Goal: Task Accomplishment & Management: Complete application form

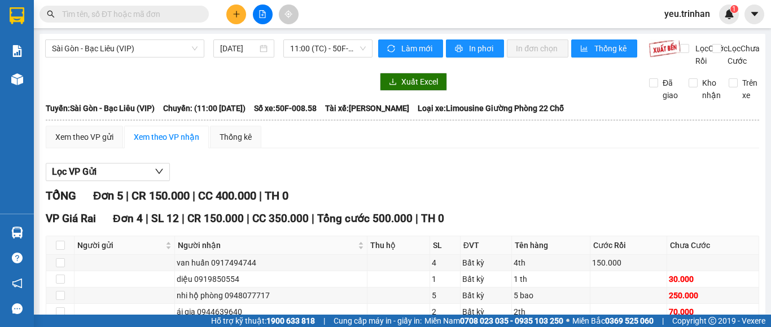
scroll to position [178, 0]
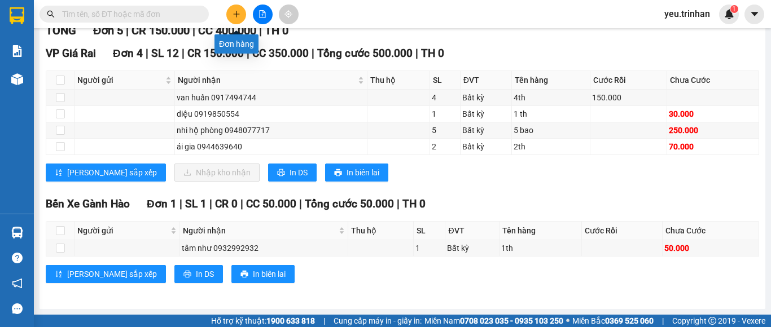
click at [238, 18] on button at bounding box center [236, 15] width 20 height 20
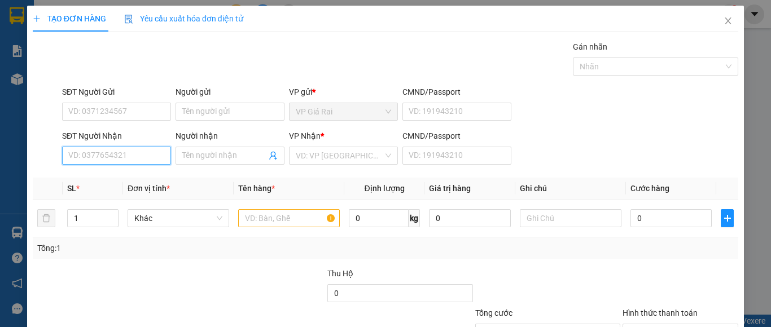
click at [109, 158] on input "SĐT Người Nhận" at bounding box center [116, 156] width 109 height 18
type input "0948913552"
click at [117, 172] on div "0948913552 - khang" at bounding box center [115, 178] width 94 height 12
type input "khang"
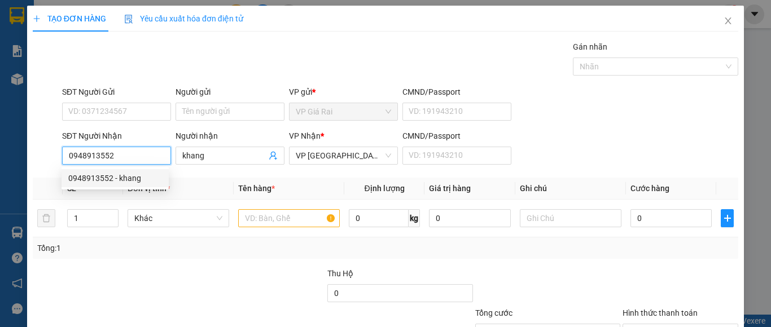
type input "100.000"
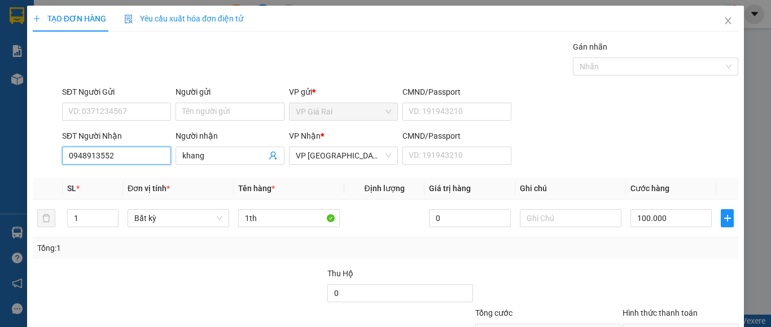
scroll to position [90, 0]
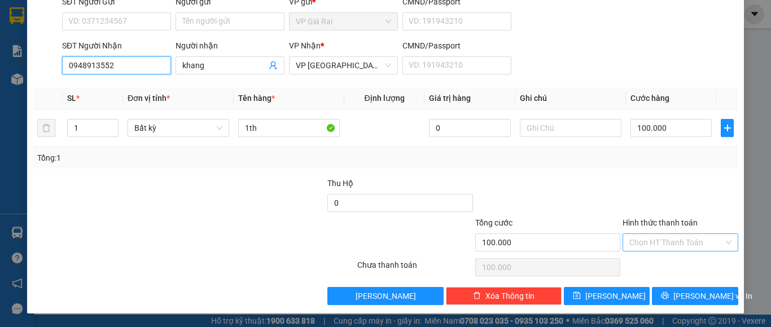
type input "0948913552"
click at [650, 238] on input "Hình thức thanh toán" at bounding box center [676, 242] width 94 height 17
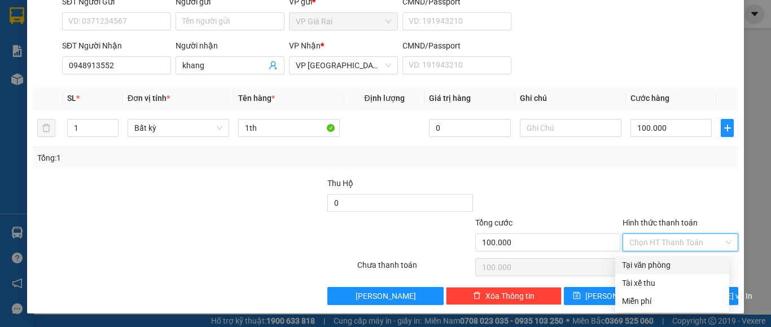
click at [660, 265] on div "Tại văn phòng" at bounding box center [672, 265] width 100 height 12
type input "0"
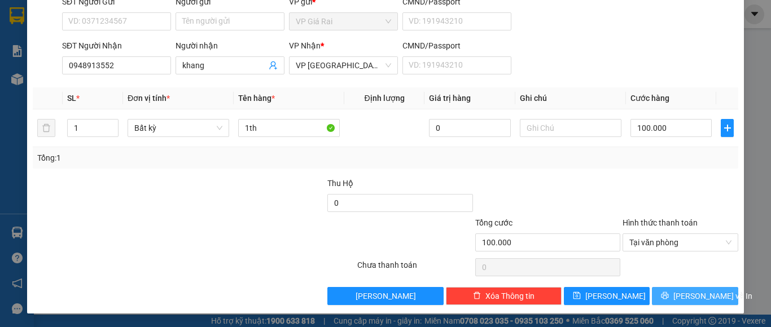
click at [682, 298] on span "[PERSON_NAME] và In" at bounding box center [712, 296] width 79 height 12
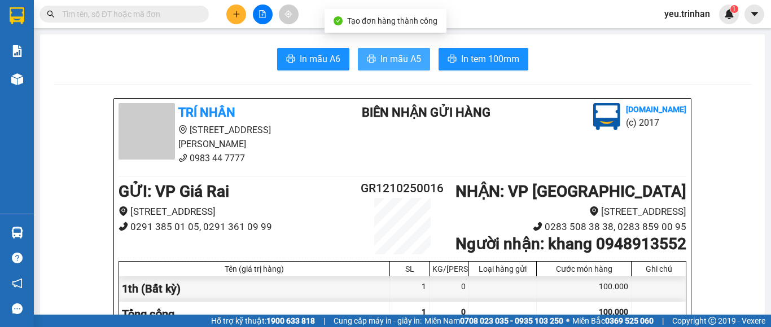
click at [392, 59] on span "In mẫu A5" at bounding box center [400, 59] width 41 height 14
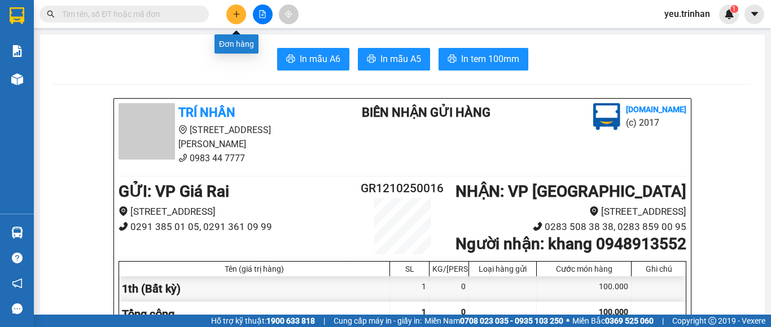
click at [234, 19] on button at bounding box center [236, 15] width 20 height 20
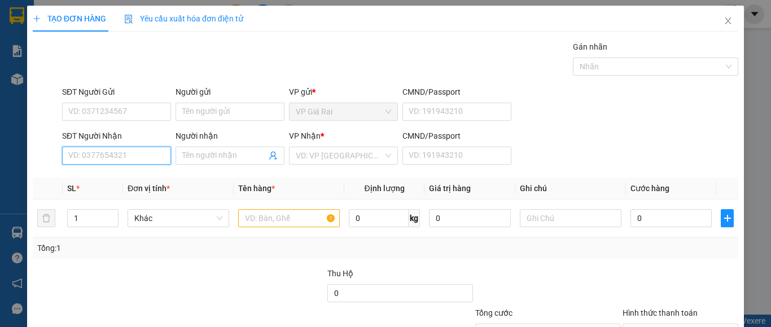
click at [124, 159] on input "SĐT Người Nhận" at bounding box center [116, 156] width 109 height 18
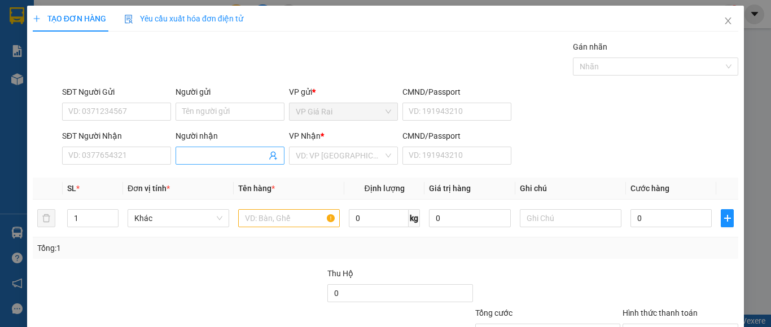
click at [203, 157] on input "Người nhận" at bounding box center [224, 156] width 84 height 12
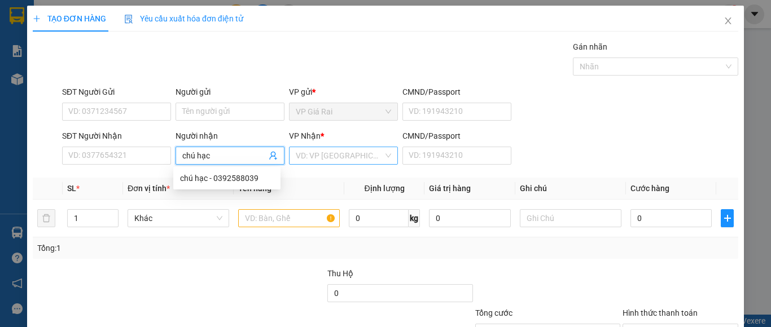
click at [333, 147] on div "VD: VP [GEOGRAPHIC_DATA]" at bounding box center [343, 156] width 109 height 18
type input "chú hạc"
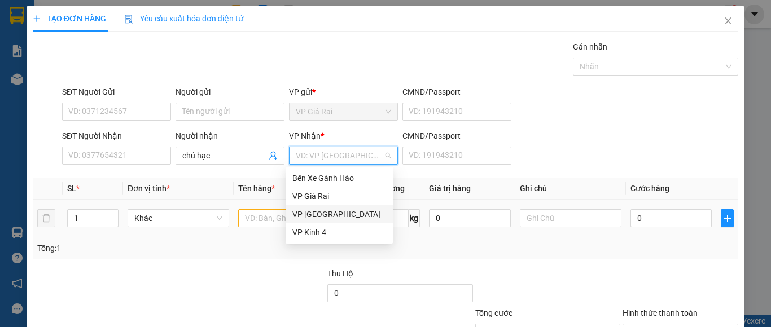
click at [344, 209] on div "VP [GEOGRAPHIC_DATA]" at bounding box center [339, 214] width 94 height 12
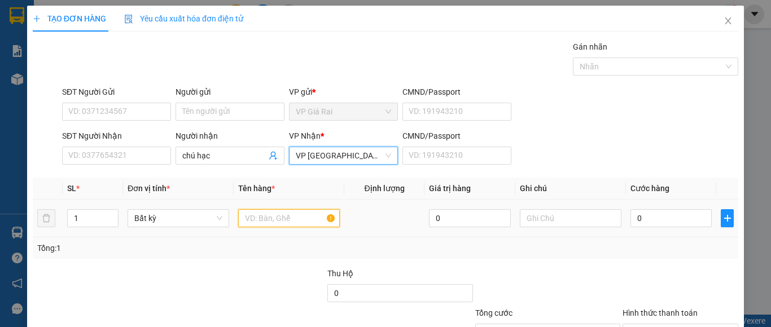
click at [285, 220] on input "text" at bounding box center [289, 218] width 102 height 18
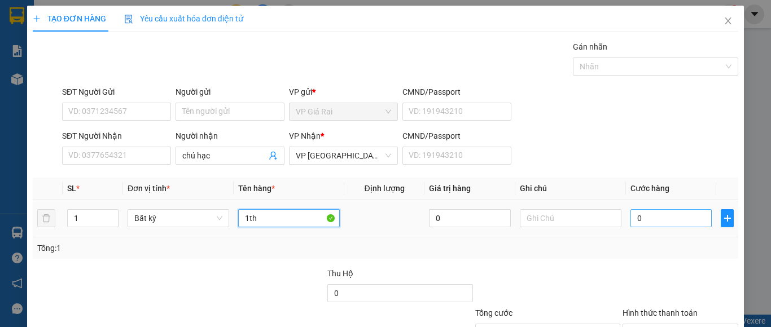
type input "1th"
click at [677, 217] on input "0" at bounding box center [670, 218] width 81 height 18
type input "4"
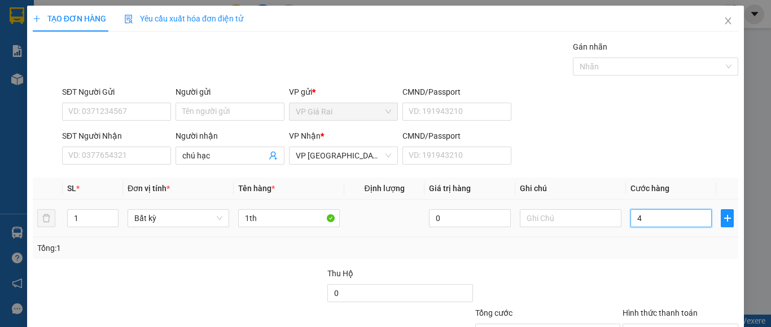
type input "40"
type input "400"
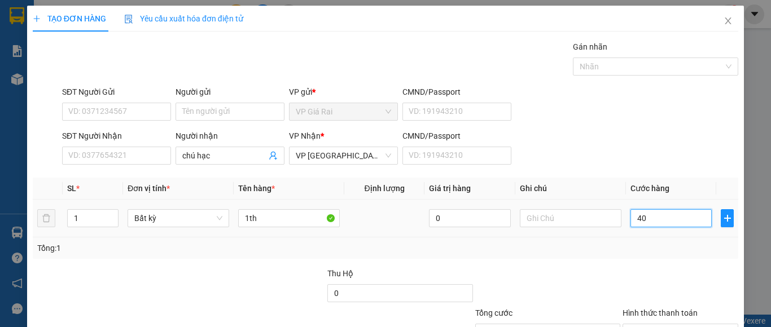
type input "400"
type input "4.000"
type input "40.000"
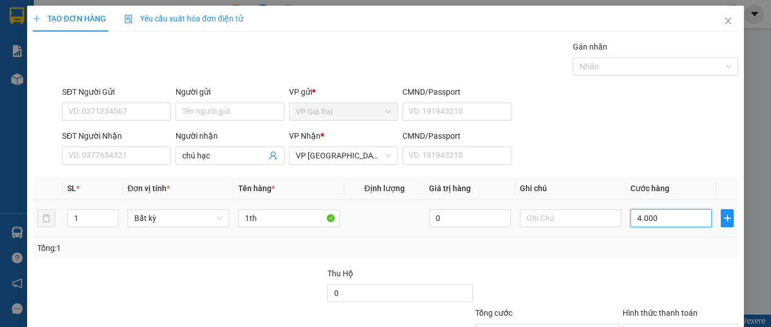
type input "40.000"
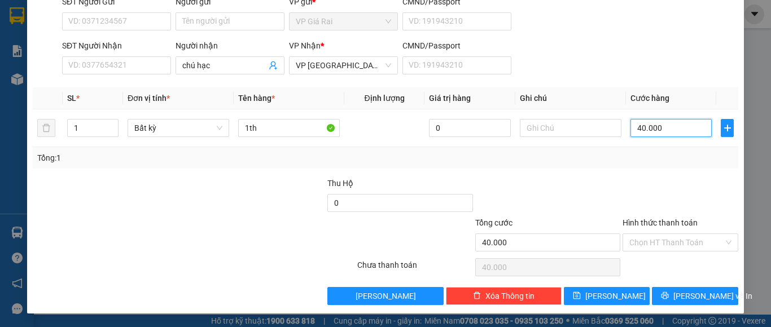
type input "40.000"
click at [674, 252] on div "Hình thức thanh toán Chọn HT Thanh Toán" at bounding box center [680, 237] width 116 height 40
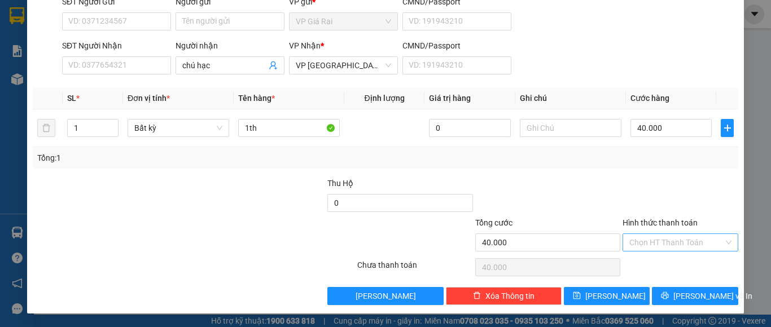
click at [674, 247] on input "Hình thức thanh toán" at bounding box center [676, 242] width 94 height 17
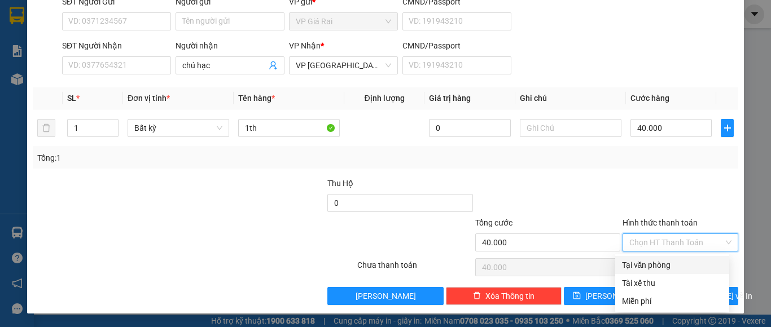
click at [674, 262] on div "Tại văn phòng" at bounding box center [672, 265] width 100 height 12
type input "0"
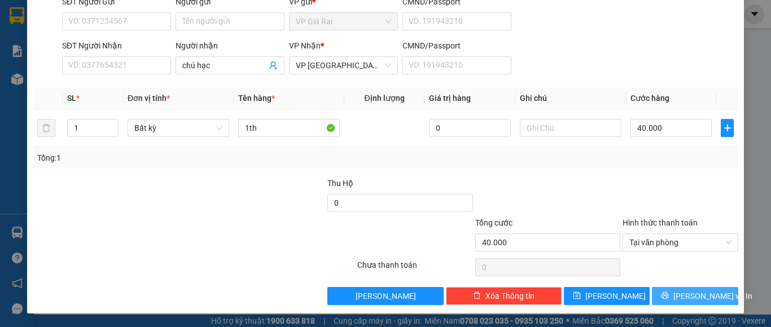
click at [696, 296] on span "[PERSON_NAME] và In" at bounding box center [712, 296] width 79 height 12
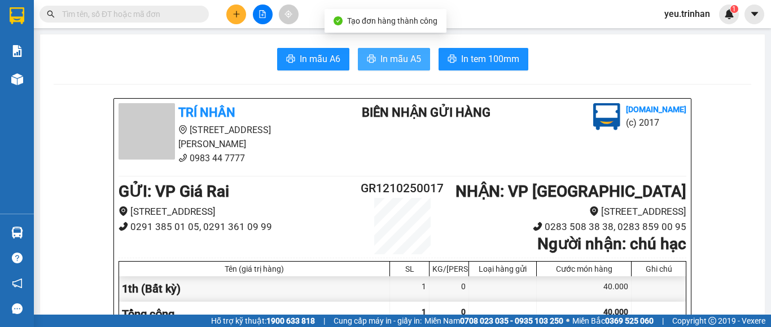
click at [400, 51] on button "In mẫu A5" at bounding box center [394, 59] width 72 height 23
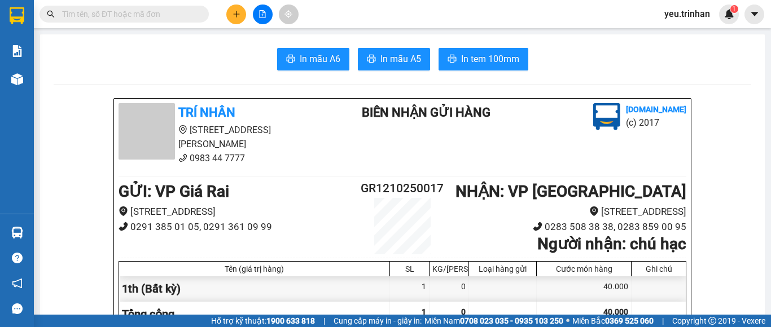
click at [242, 10] on button at bounding box center [236, 15] width 20 height 20
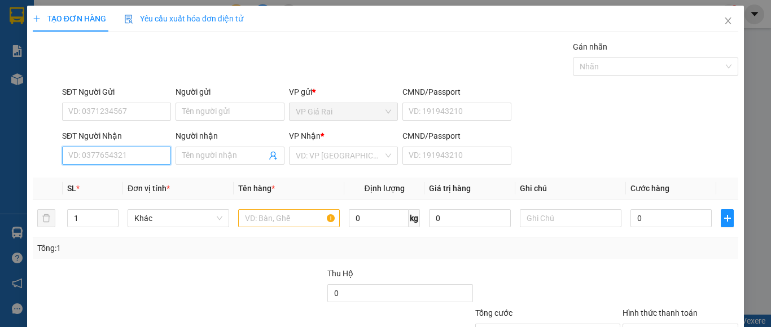
click at [128, 151] on input "SĐT Người Nhận" at bounding box center [116, 156] width 109 height 18
type input "0908938780"
click at [123, 178] on div "0908938780 - rin" at bounding box center [115, 178] width 94 height 12
type input "rin"
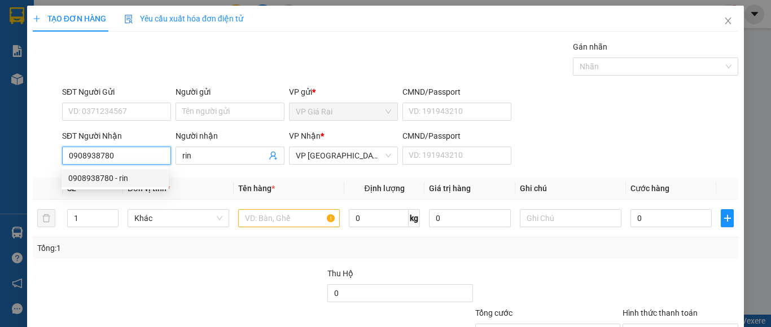
type input "50.000"
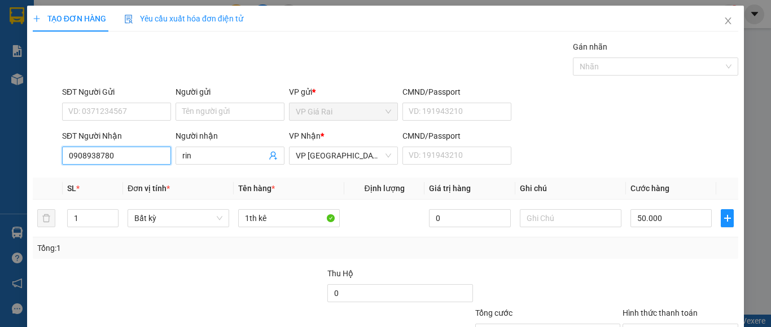
type input "0908938780"
drag, startPoint x: 173, startPoint y: 167, endPoint x: 146, endPoint y: 174, distance: 28.5
click at [146, 174] on div "Transit Pickup Surcharge Ids Transit Deliver Surcharge Ids Transit Deliver Surc…" at bounding box center [385, 218] width 705 height 355
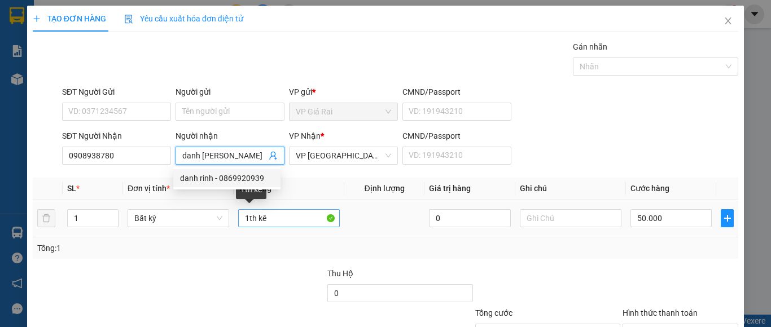
type input "danh [PERSON_NAME]"
click at [276, 220] on input "1th kê" at bounding box center [289, 218] width 102 height 18
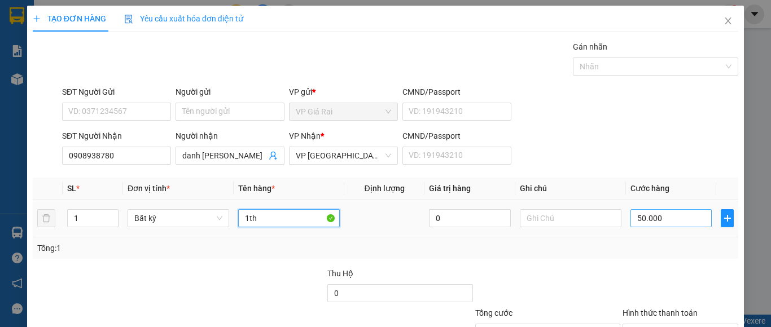
type input "1th"
click at [665, 216] on input "50.000" at bounding box center [670, 218] width 81 height 18
type input "32"
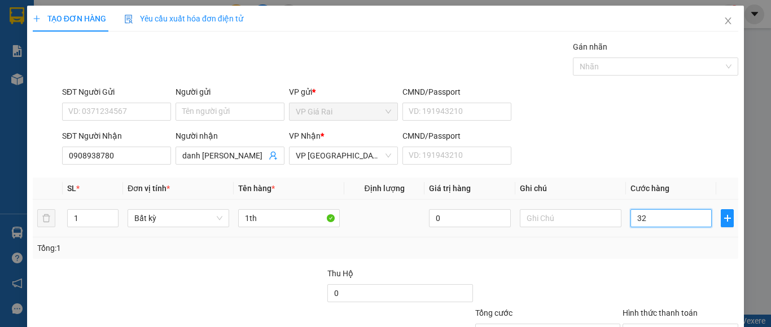
type input "320"
type input "32"
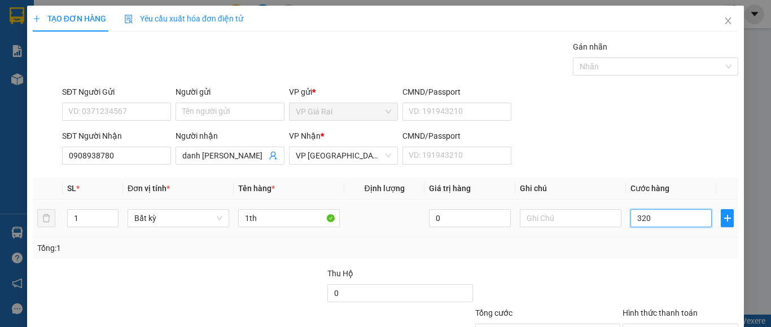
type input "32"
type input "3"
type input "30"
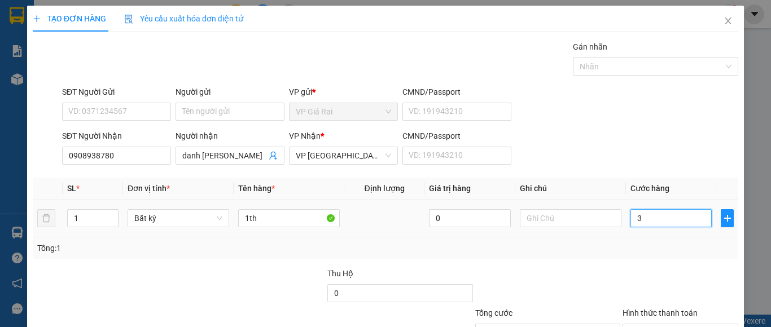
type input "30"
type input "300"
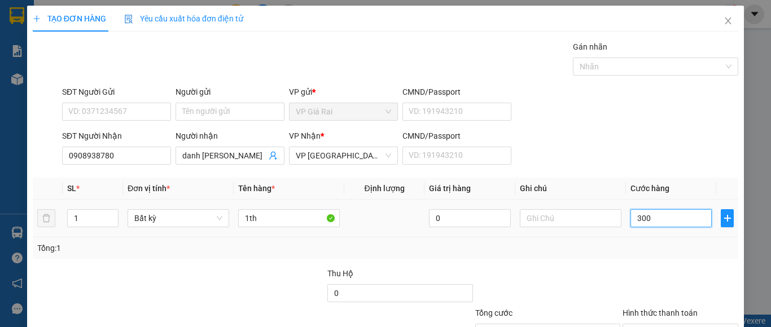
type input "3.000"
type input "30.000"
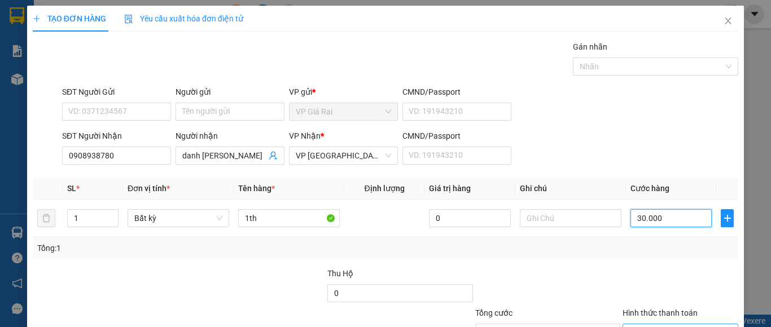
type input "30.000"
click at [664, 324] on input "Hình thức thanh toán" at bounding box center [676, 332] width 94 height 17
type input "0"
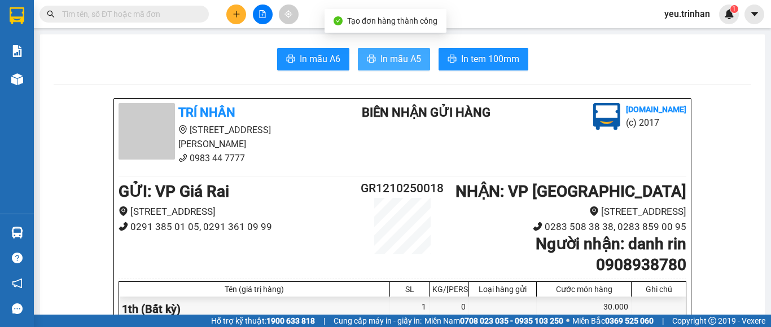
click at [407, 68] on button "In mẫu A5" at bounding box center [394, 59] width 72 height 23
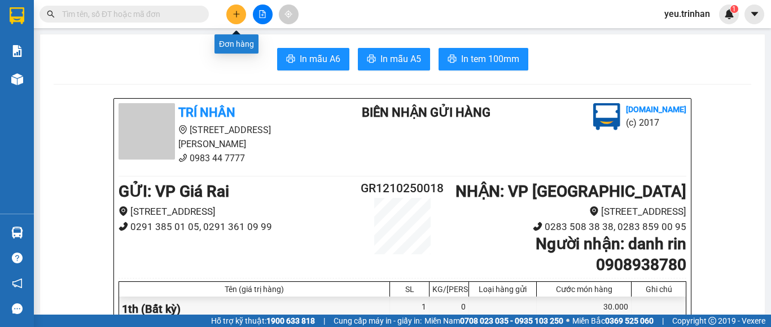
click at [237, 8] on button at bounding box center [236, 15] width 20 height 20
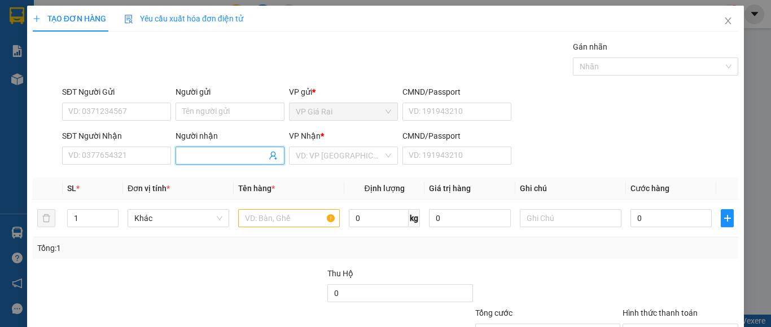
click at [220, 160] on input "Người nhận" at bounding box center [224, 156] width 84 height 12
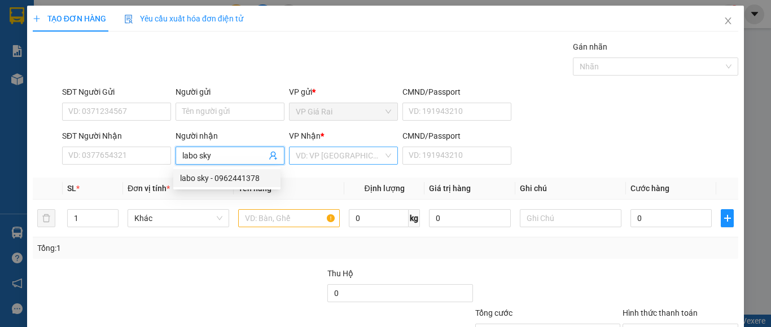
type input "labo sky"
click at [319, 158] on input "search" at bounding box center [339, 155] width 87 height 17
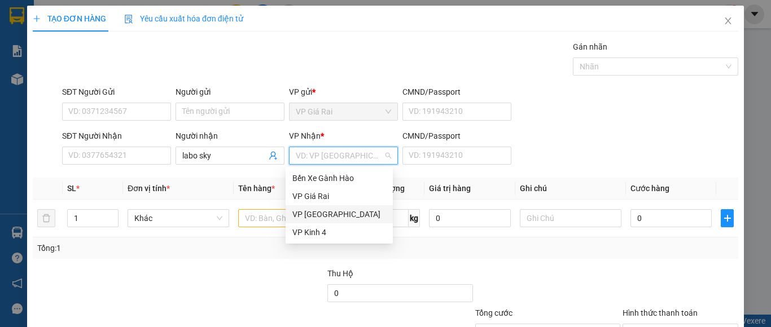
click at [334, 211] on div "VP [GEOGRAPHIC_DATA]" at bounding box center [339, 214] width 94 height 12
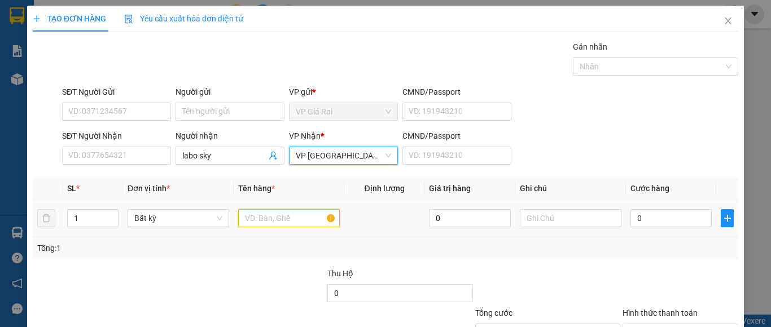
click at [273, 221] on input "text" at bounding box center [289, 218] width 102 height 18
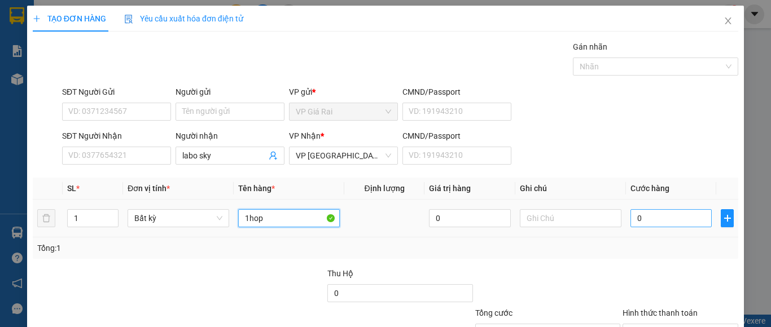
type input "1hop"
click at [642, 214] on input "0" at bounding box center [670, 218] width 81 height 18
click at [659, 215] on input "0" at bounding box center [670, 218] width 81 height 18
click at [668, 218] on input "0" at bounding box center [670, 218] width 81 height 18
type input "0"
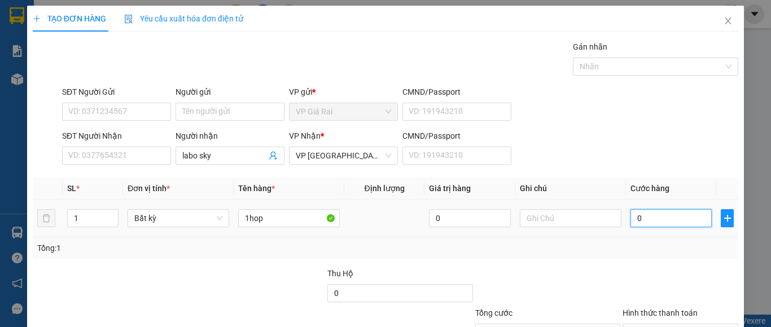
click at [648, 222] on input "0" at bounding box center [670, 218] width 81 height 18
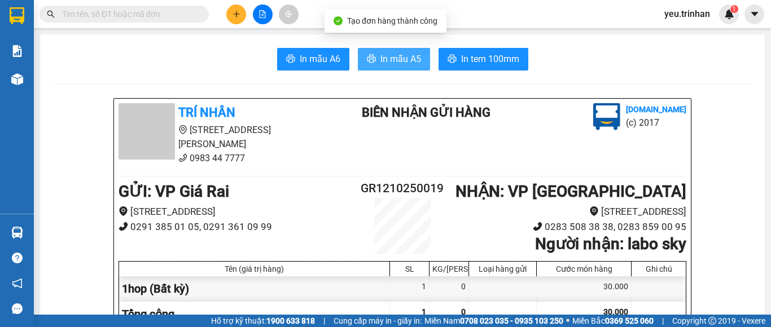
click at [403, 58] on span "In mẫu A5" at bounding box center [400, 59] width 41 height 14
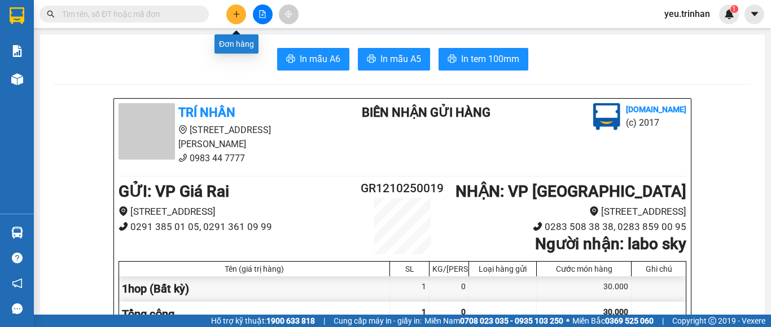
click at [240, 13] on button at bounding box center [236, 15] width 20 height 20
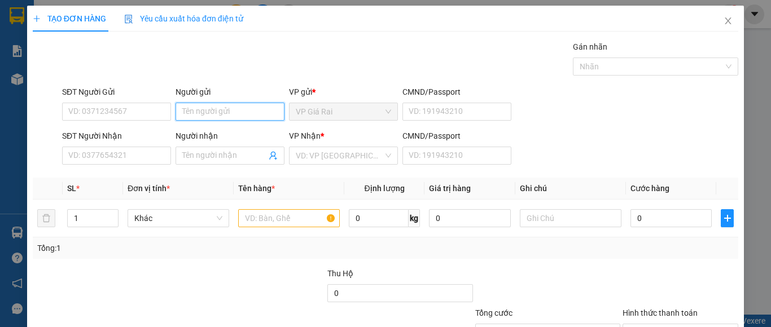
click at [193, 107] on input "Người gửi" at bounding box center [229, 112] width 109 height 18
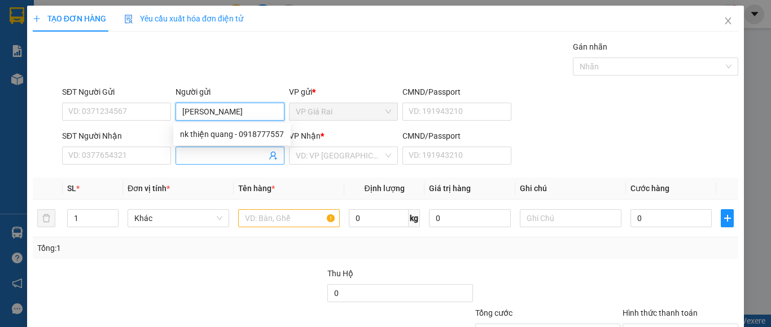
type input "[PERSON_NAME]"
click at [196, 160] on input "Người nhận" at bounding box center [224, 156] width 84 height 12
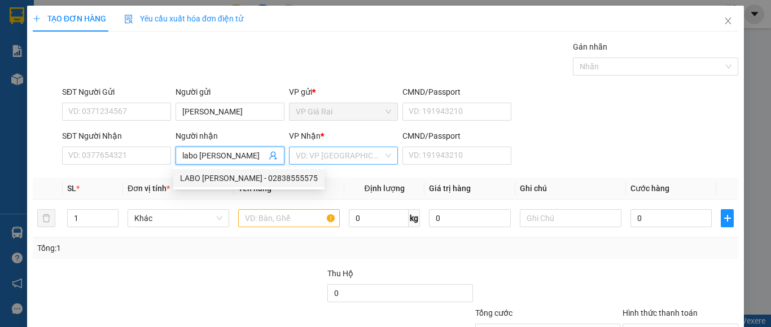
type input "labo [PERSON_NAME]"
drag, startPoint x: 297, startPoint y: 159, endPoint x: 325, endPoint y: 158, distance: 28.2
click at [299, 159] on input "search" at bounding box center [339, 155] width 87 height 17
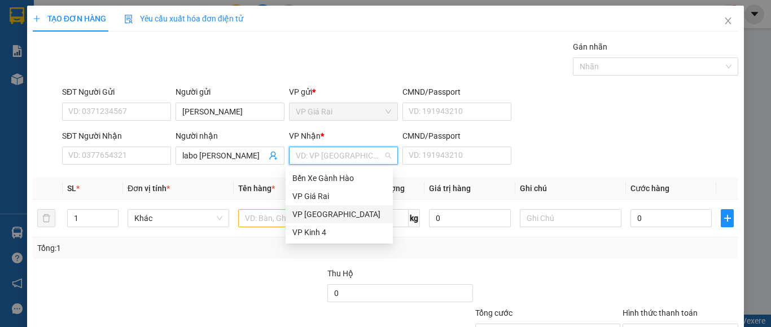
click at [326, 213] on div "VP [GEOGRAPHIC_DATA]" at bounding box center [339, 214] width 94 height 12
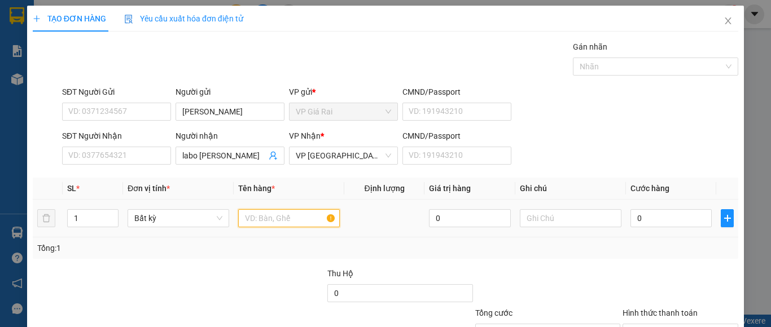
click at [291, 226] on input "text" at bounding box center [289, 218] width 102 height 18
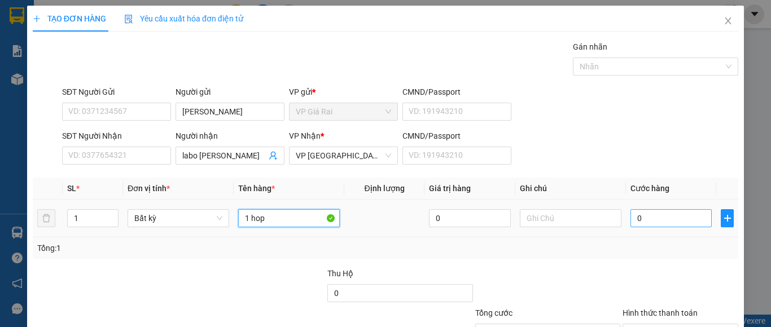
type input "1 hop"
click at [668, 220] on input "0" at bounding box center [670, 218] width 81 height 18
type input "2"
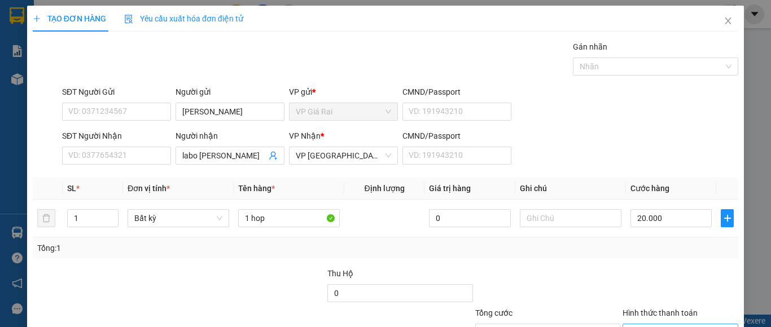
click at [683, 324] on input "Hình thức thanh toán" at bounding box center [676, 332] width 94 height 17
click at [684, 286] on div "Transit Pickup Surcharge Ids Transit Deliver Surcharge Ids Transit Deliver Surc…" at bounding box center [385, 218] width 705 height 355
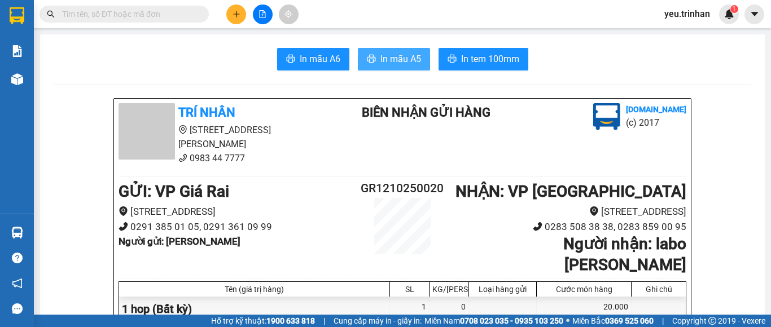
click at [397, 57] on span "In mẫu A5" at bounding box center [400, 59] width 41 height 14
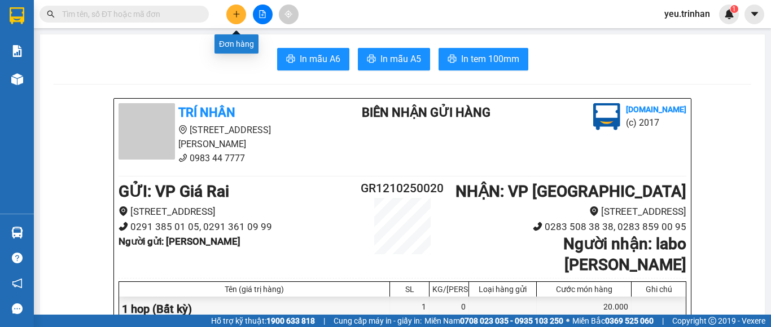
click at [237, 12] on icon "plus" at bounding box center [236, 14] width 8 height 8
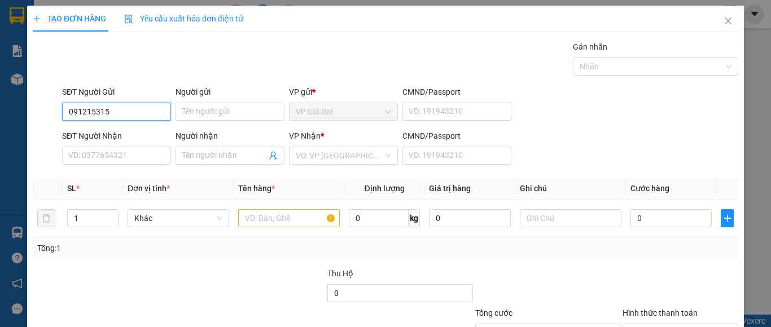
type input "0912153150"
drag, startPoint x: 126, startPoint y: 108, endPoint x: 58, endPoint y: 115, distance: 69.2
click at [58, 115] on div "SĐT Người Gửi 0912153150 0912153150 Người gửi Tên người gửi VP gửi * VP [PERSON…" at bounding box center [386, 106] width 708 height 40
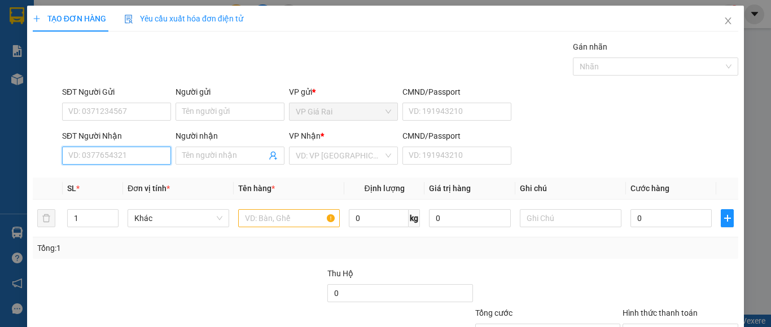
click at [111, 147] on input "SĐT Người Nhận" at bounding box center [116, 156] width 109 height 18
paste input "0912153150"
type input "0912153150"
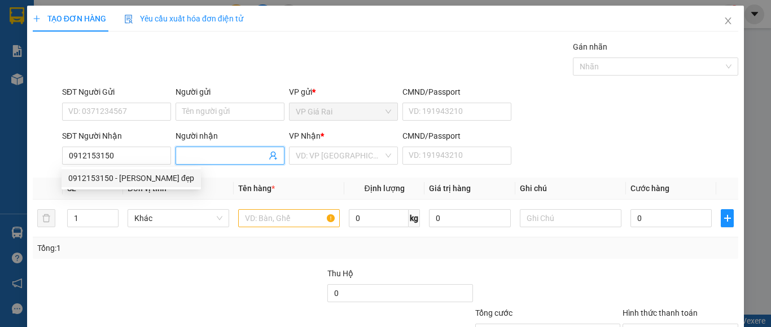
click at [227, 155] on input "Người nhận" at bounding box center [224, 156] width 84 height 12
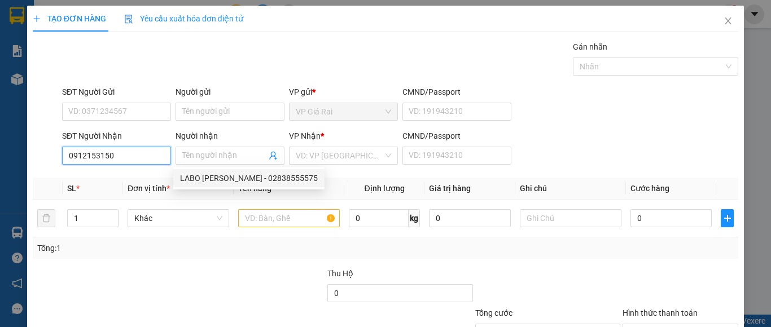
click at [138, 159] on input "0912153150" at bounding box center [116, 156] width 109 height 18
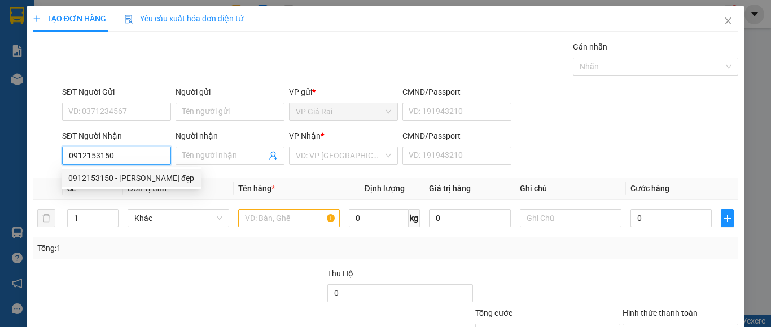
click at [135, 182] on div "0912153150 - [PERSON_NAME] đẹp" at bounding box center [131, 178] width 126 height 12
type input "[PERSON_NAME] đẹp"
type input "60.000"
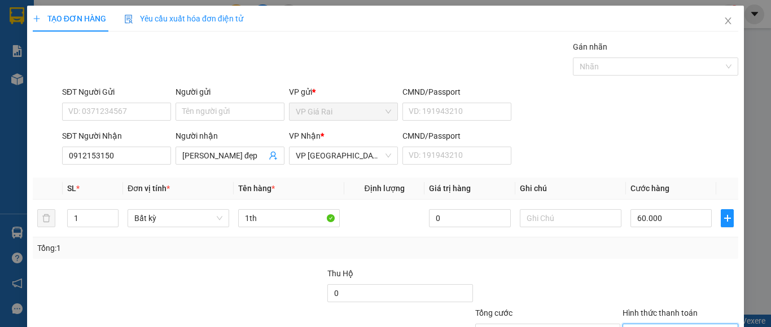
click at [650, 324] on input "Hình thức thanh toán" at bounding box center [676, 332] width 94 height 17
type input "0"
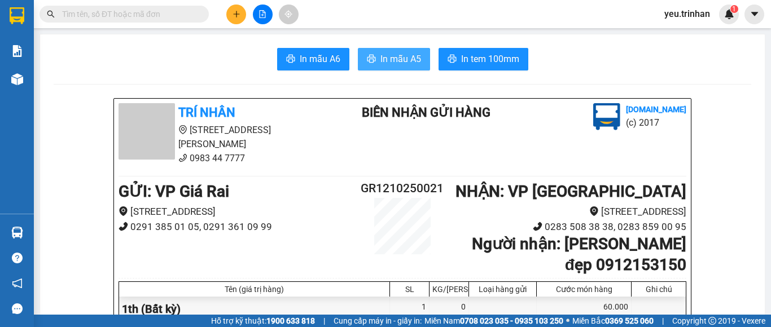
click at [407, 58] on span "In mẫu A5" at bounding box center [400, 59] width 41 height 14
